Goal: Task Accomplishment & Management: Manage account settings

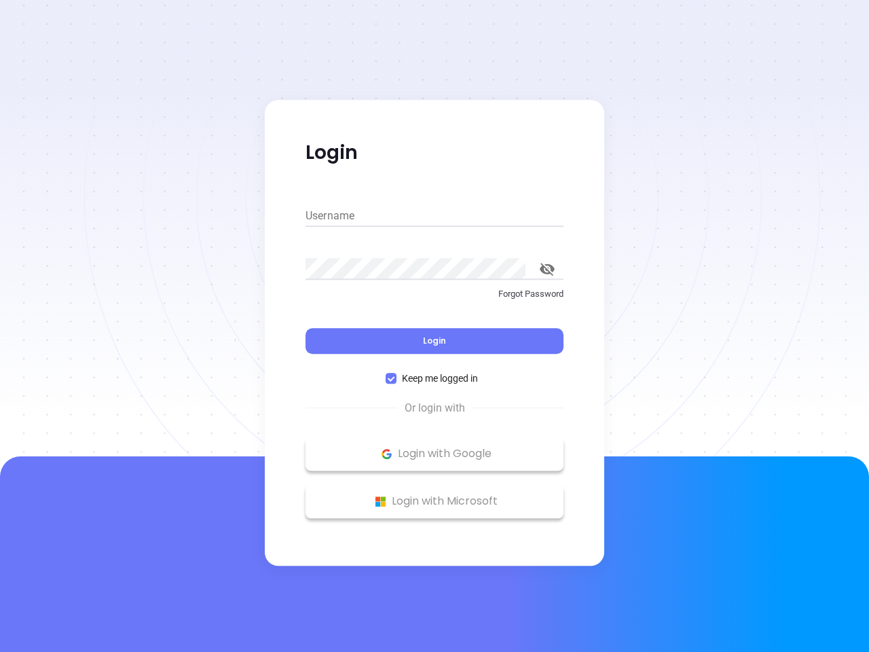
click at [435, 326] on div "Login" at bounding box center [435, 333] width 258 height 42
click at [435, 216] on input "Username" at bounding box center [435, 216] width 258 height 22
click at [547, 269] on icon "toggle password visibility" at bounding box center [547, 269] width 15 height 13
click at [435, 341] on span "Login" at bounding box center [434, 341] width 23 height 12
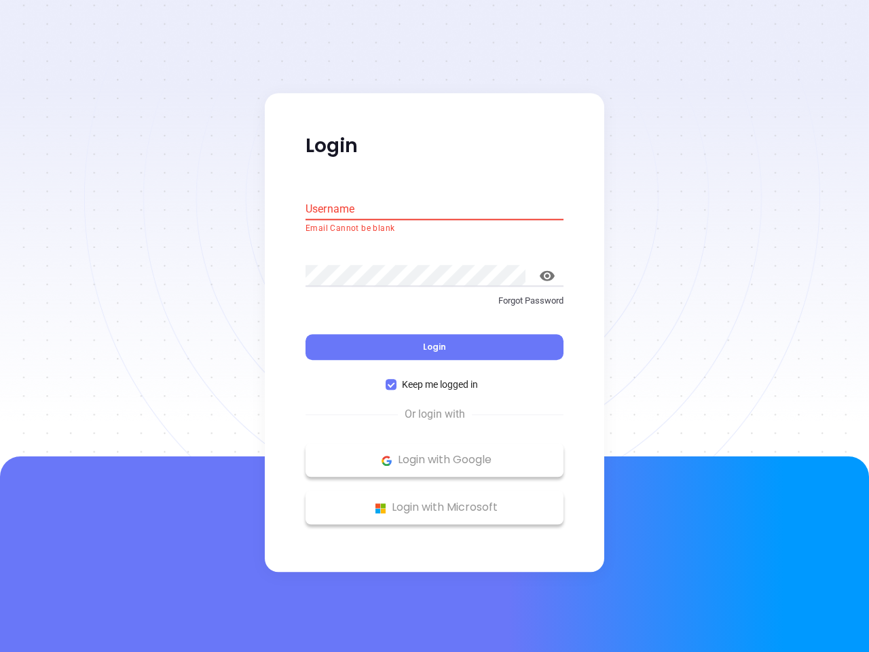
click at [435, 378] on span "Keep me logged in" at bounding box center [440, 385] width 87 height 15
click at [397, 380] on input "Keep me logged in" at bounding box center [391, 385] width 11 height 11
checkbox input "false"
click at [435, 454] on p "Login with Google" at bounding box center [434, 460] width 244 height 20
click at [435, 501] on p "Login with Microsoft" at bounding box center [434, 508] width 244 height 20
